Goal: Task Accomplishment & Management: Use online tool/utility

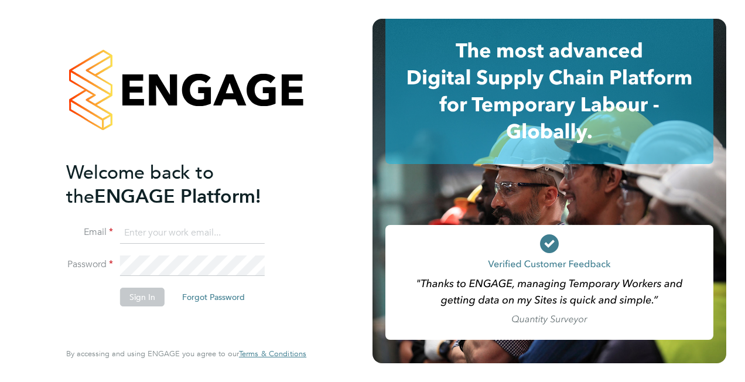
type input "[EMAIL_ADDRESS][PERSON_NAME][DOMAIN_NAME]"
click at [142, 302] on button "Sign In" at bounding box center [142, 297] width 45 height 19
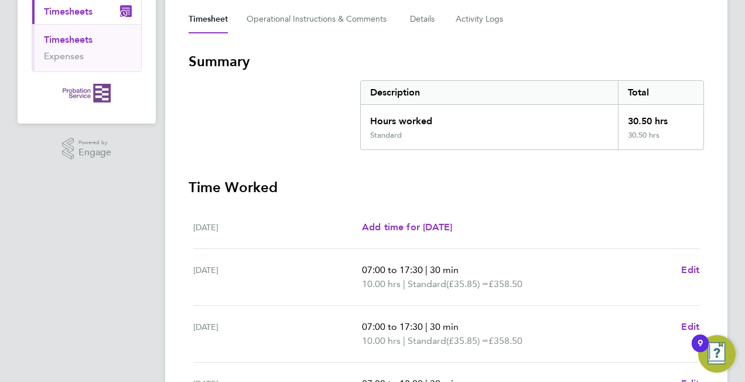
scroll to position [59, 0]
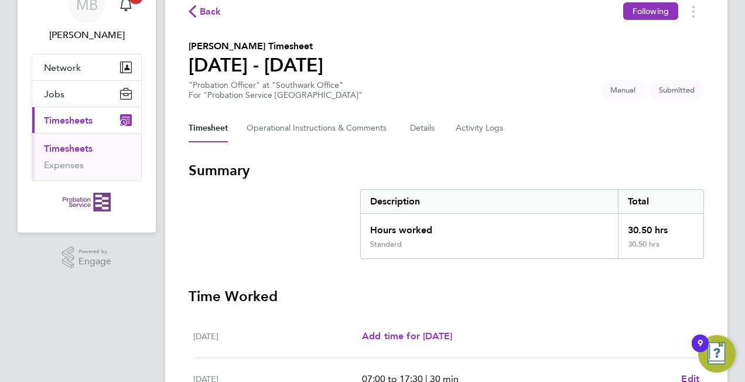
click at [77, 146] on link "Timesheets" at bounding box center [68, 148] width 49 height 11
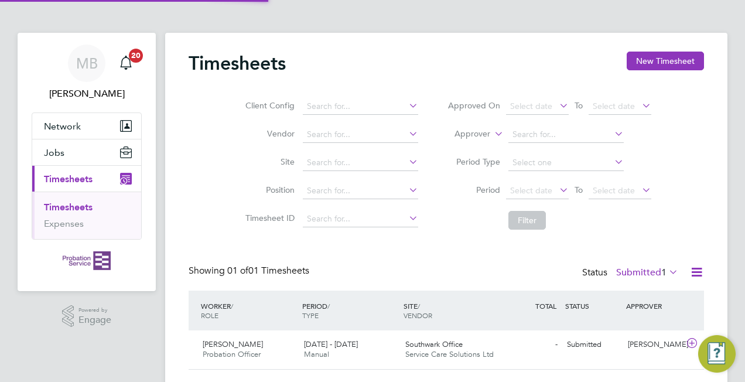
scroll to position [29, 101]
click at [404, 347] on div "Southwark Office Service Care Solutions Ltd" at bounding box center [451, 349] width 101 height 29
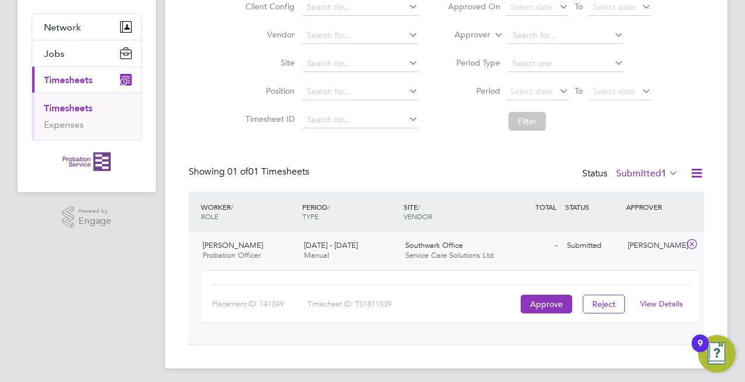
scroll to position [103, 0]
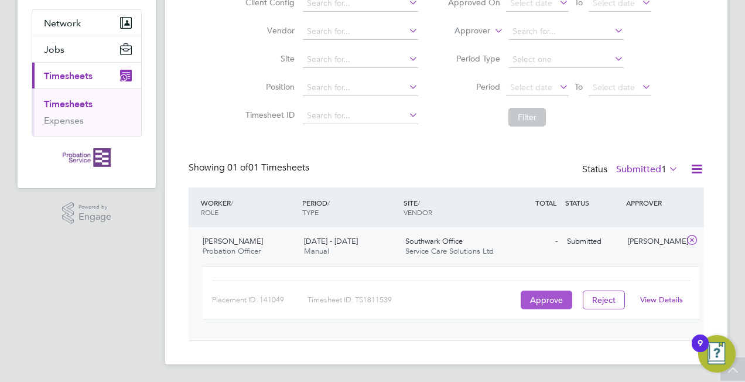
click at [543, 298] on button "Approve" at bounding box center [547, 299] width 52 height 19
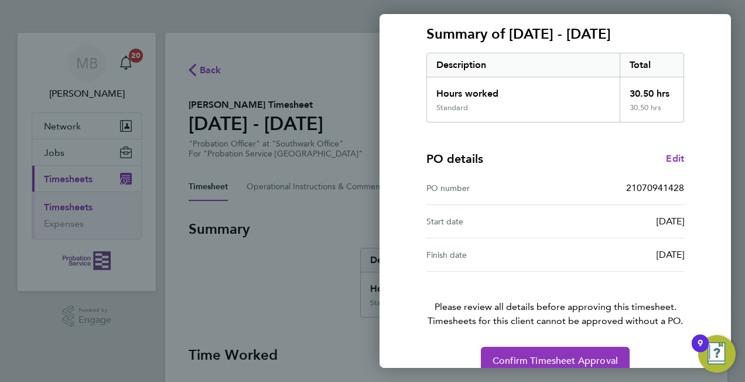
scroll to position [176, 0]
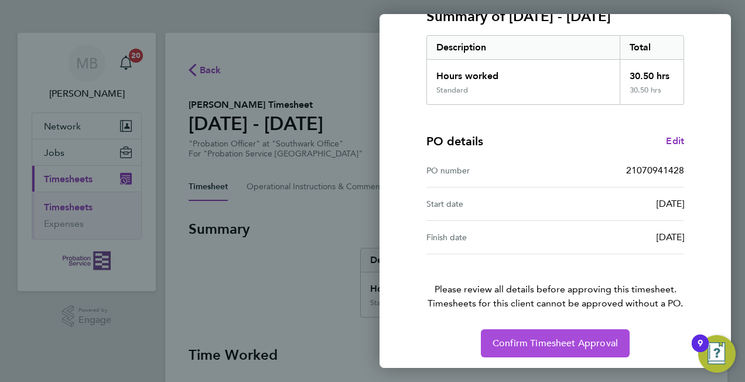
click at [544, 341] on span "Confirm Timesheet Approval" at bounding box center [555, 343] width 125 height 12
